Goal: Entertainment & Leisure: Consume media (video, audio)

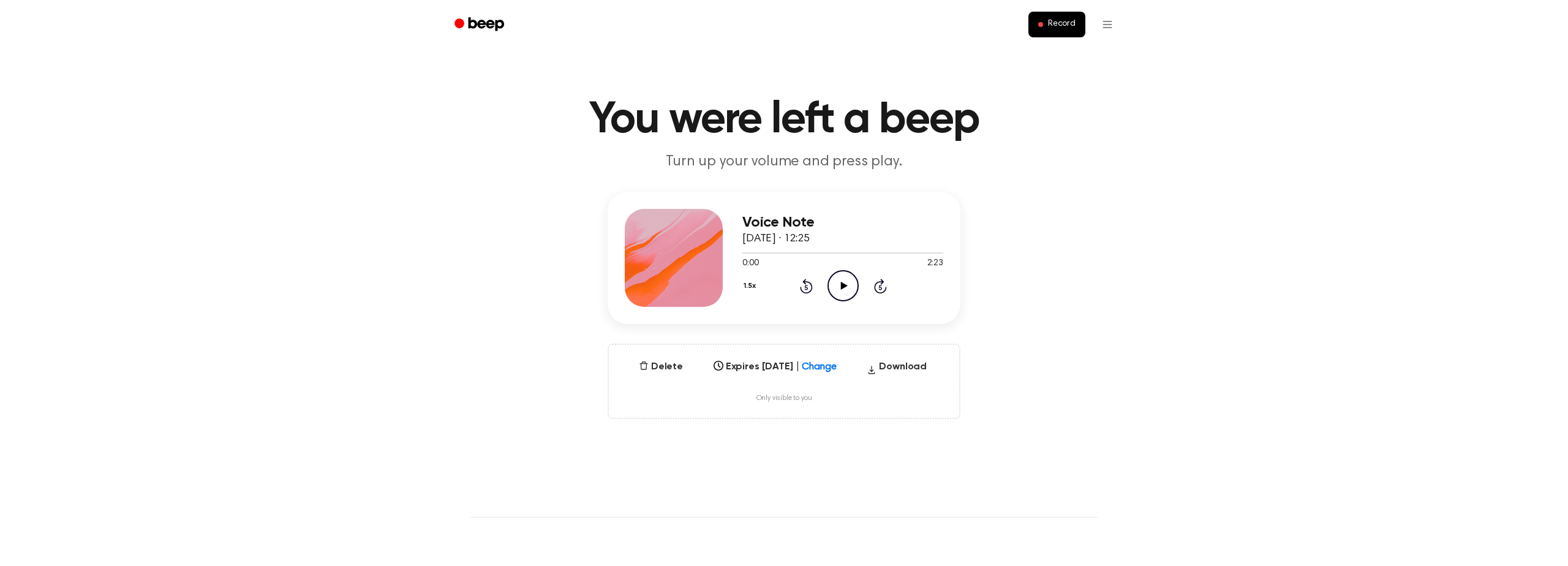
click at [847, 289] on icon "Play Audio" at bounding box center [842, 286] width 31 height 31
click at [847, 289] on icon "Pause Audio" at bounding box center [842, 286] width 31 height 31
click at [807, 363] on div "Select..." at bounding box center [764, 363] width 93 height 11
drag, startPoint x: 787, startPoint y: 454, endPoint x: 785, endPoint y: 444, distance: 10.2
click at [787, 454] on div "[DATE]" at bounding box center [775, 454] width 130 height 21
